Goal: Task Accomplishment & Management: Use online tool/utility

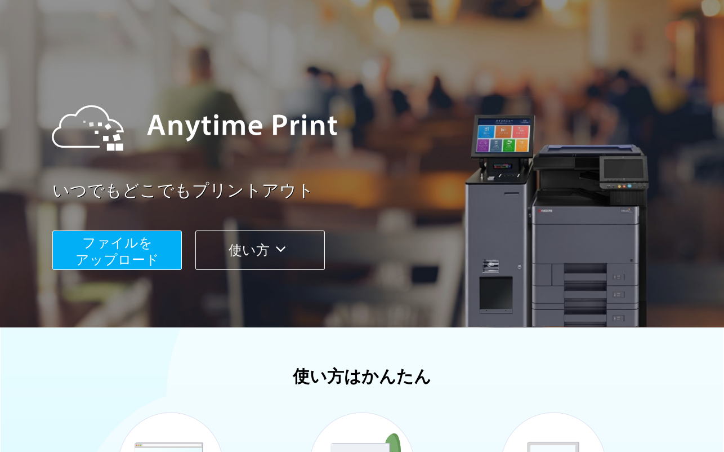
scroll to position [73, 0]
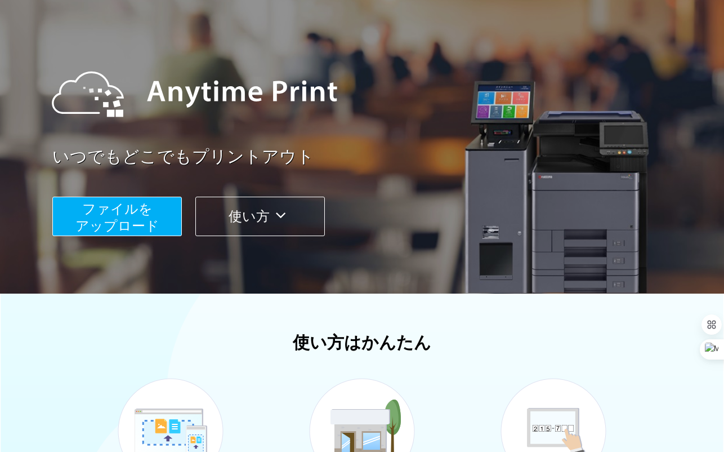
click at [137, 220] on span "ファイルを ​​アップロード" at bounding box center [117, 217] width 84 height 32
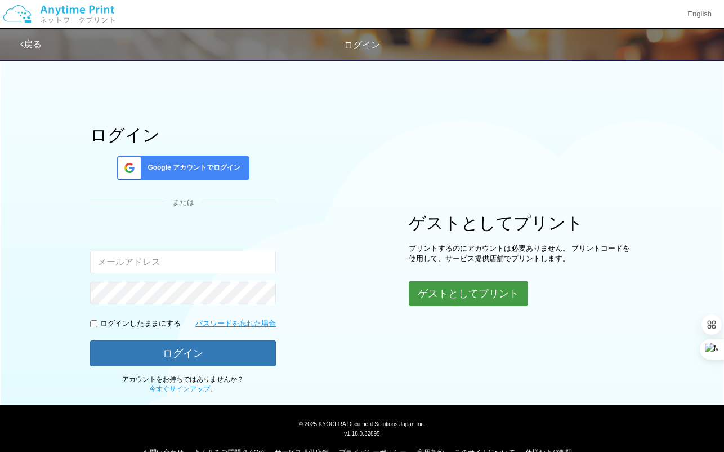
click at [440, 301] on button "ゲストとしてプリント" at bounding box center [468, 293] width 119 height 25
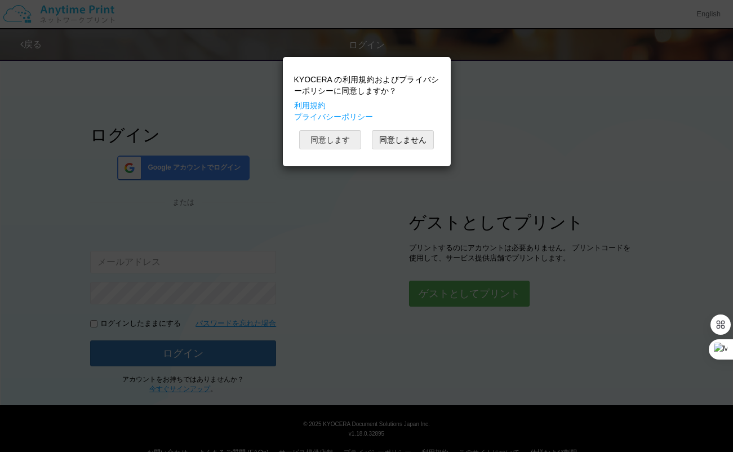
click at [333, 141] on button "同意します" at bounding box center [330, 139] width 62 height 19
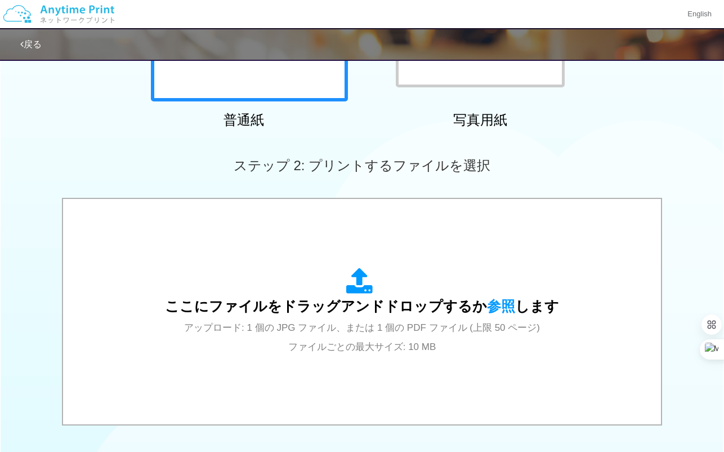
scroll to position [325, 0]
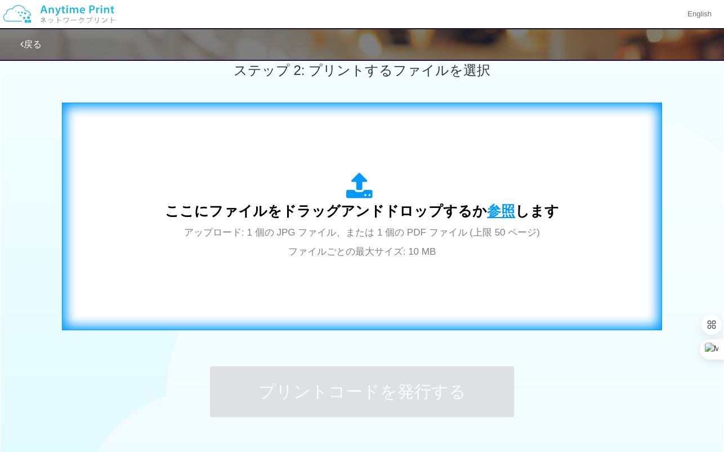
click at [503, 215] on span "参照" at bounding box center [501, 211] width 28 height 16
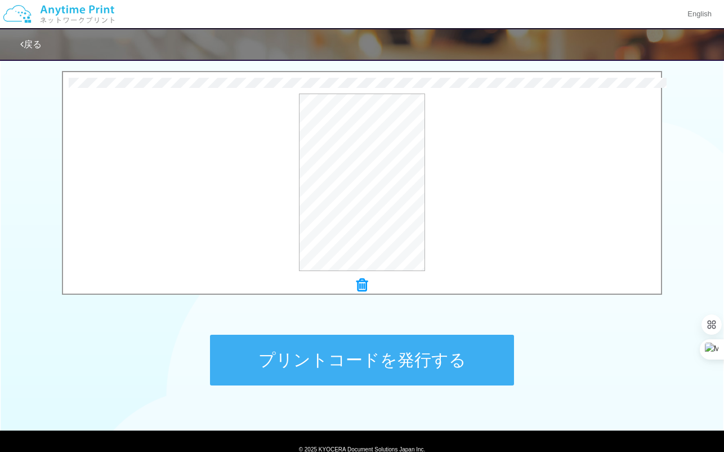
scroll to position [405, 0]
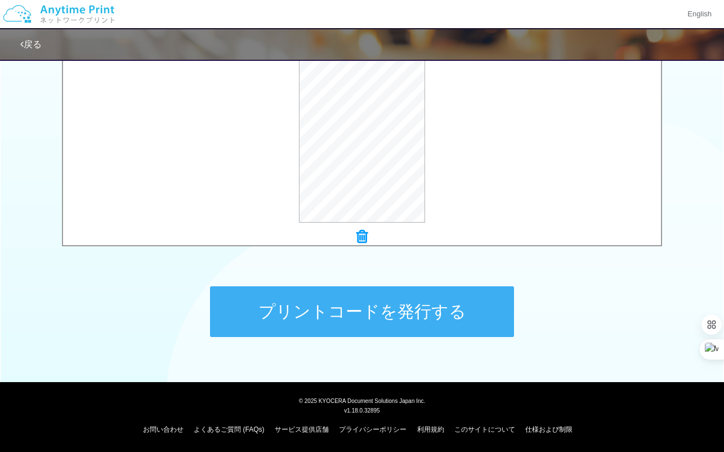
click at [291, 323] on button "プリントコードを発行する" at bounding box center [362, 311] width 304 height 51
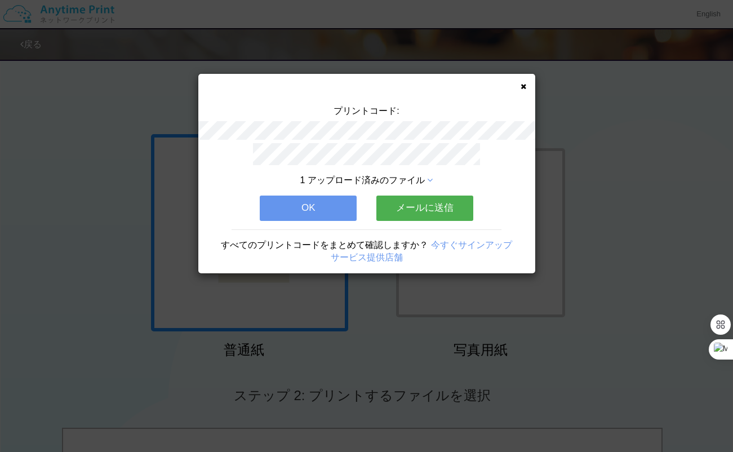
click at [430, 145] on div "プリントコード: 1 アップロード済みのファイル OK メールに送信 すべてのプリントコードをまとめて確認しますか？ 今すぐサインアップ サービス提供店舗" at bounding box center [366, 173] width 337 height 199
click at [306, 210] on button "OK" at bounding box center [308, 207] width 97 height 25
